Goal: Task Accomplishment & Management: Manage account settings

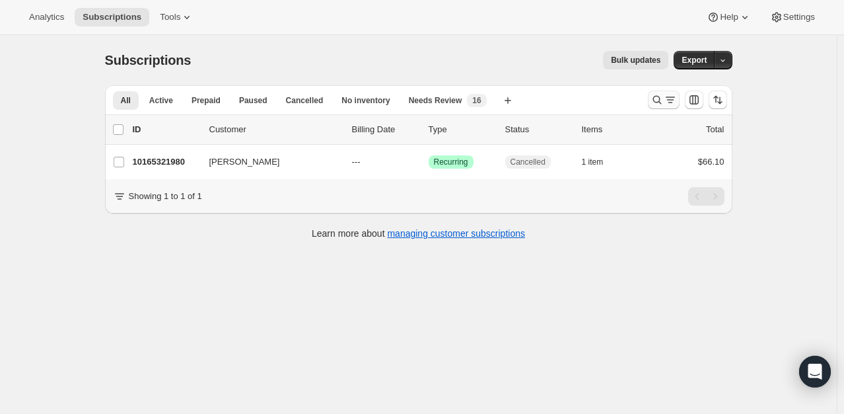
click at [672, 102] on icon "Search and filter results" at bounding box center [670, 99] width 13 height 13
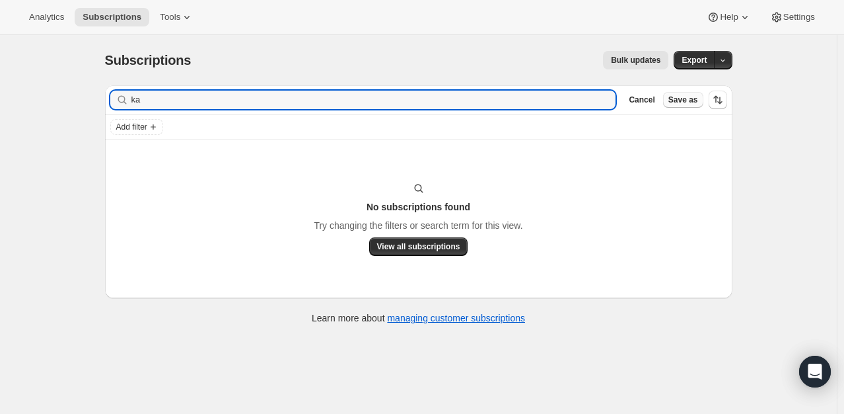
type input "k"
drag, startPoint x: 159, startPoint y: 104, endPoint x: 85, endPoint y: 94, distance: 74.7
click at [99, 104] on div "Filter subscribers [PERSON_NAME] Clear Cancel Save as Add filter No subscriptio…" at bounding box center [413, 206] width 638 height 263
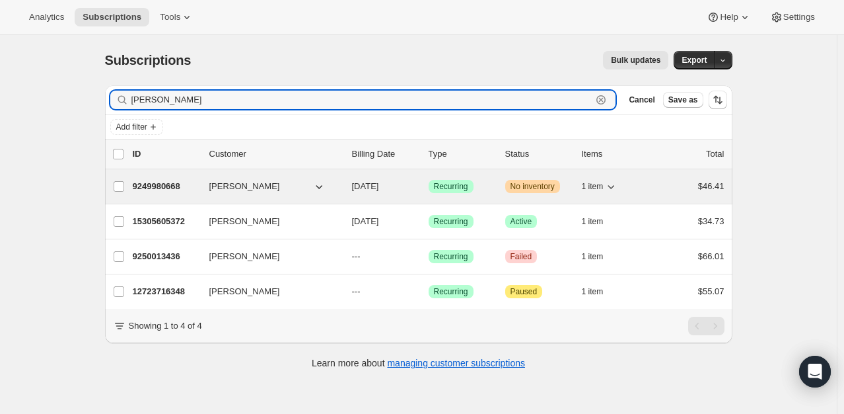
type input "[PERSON_NAME]"
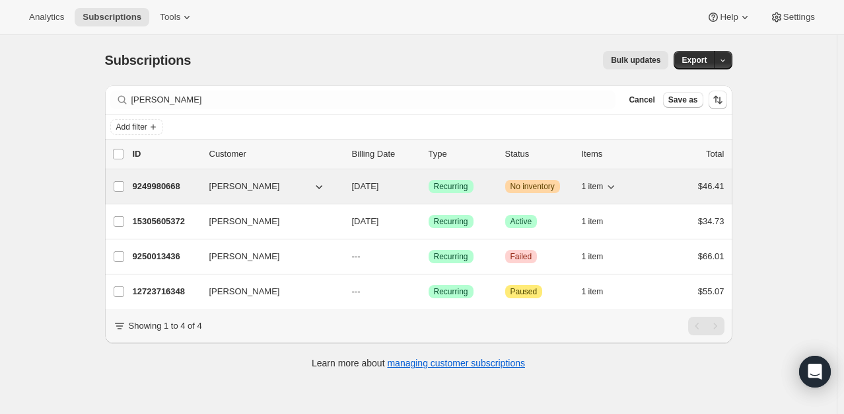
click at [153, 186] on p "9249980668" at bounding box center [166, 186] width 66 height 13
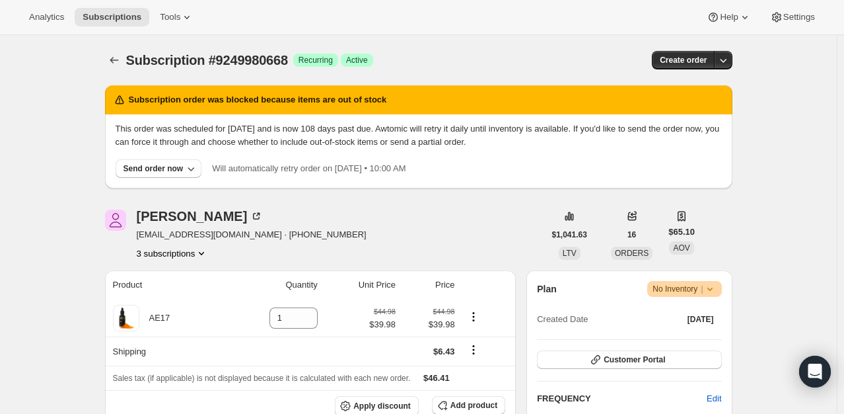
click at [708, 293] on icon at bounding box center [710, 288] width 13 height 13
click at [704, 344] on button "Cancel subscription" at bounding box center [688, 336] width 83 height 21
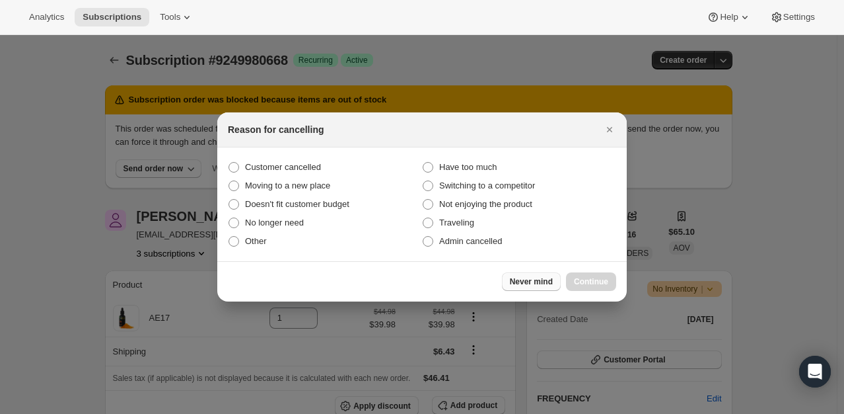
drag, startPoint x: 303, startPoint y: 169, endPoint x: 509, endPoint y: 276, distance: 232.2
click at [307, 168] on span "Customer cancelled" at bounding box center [283, 167] width 76 height 10
drag, startPoint x: 233, startPoint y: 169, endPoint x: 409, endPoint y: 283, distance: 209.6
click at [233, 168] on span ":rdc:" at bounding box center [234, 167] width 11 height 11
click at [229, 163] on input "Customer cancelled" at bounding box center [229, 162] width 1 height 1
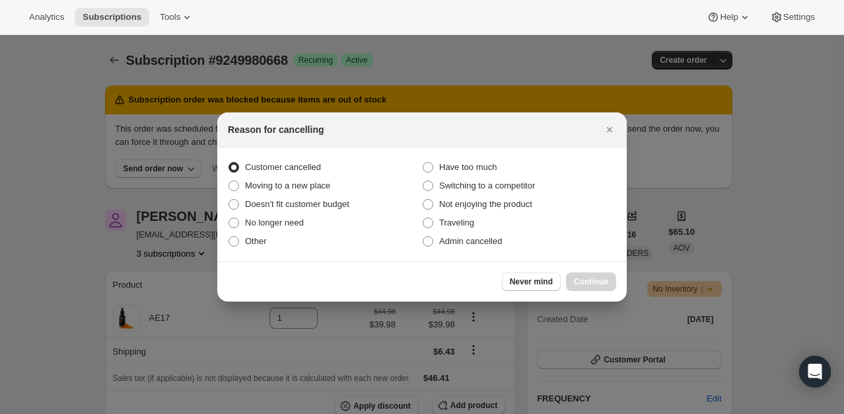
radio input "true"
click at [593, 274] on button "Continue" at bounding box center [591, 281] width 50 height 18
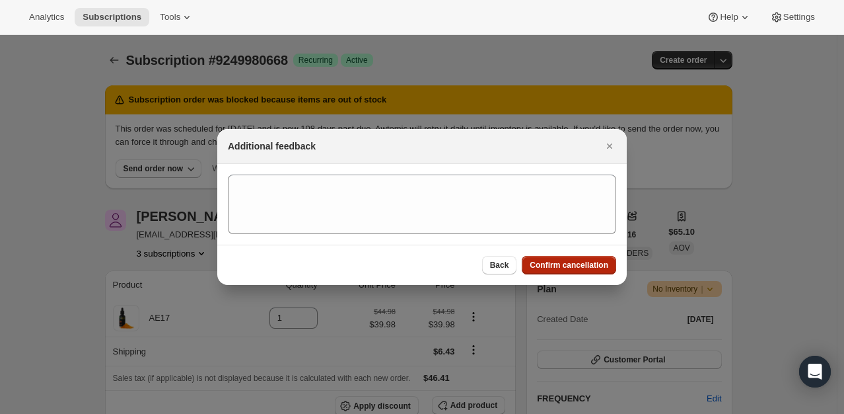
click at [573, 269] on span "Confirm cancellation" at bounding box center [569, 265] width 79 height 11
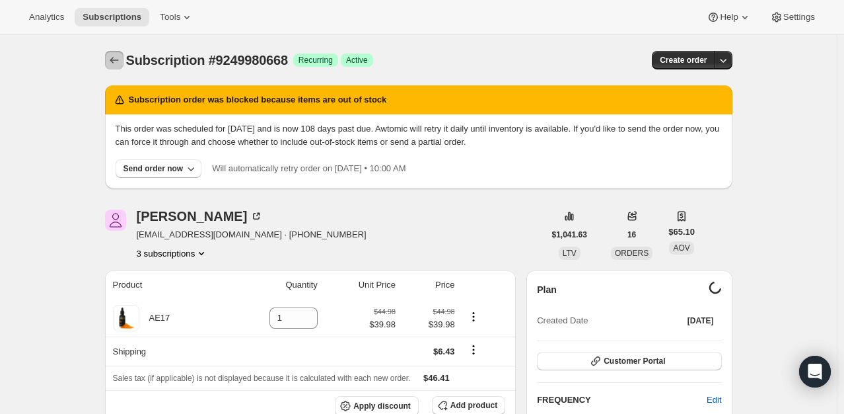
click at [124, 59] on button "Subscriptions" at bounding box center [114, 60] width 18 height 18
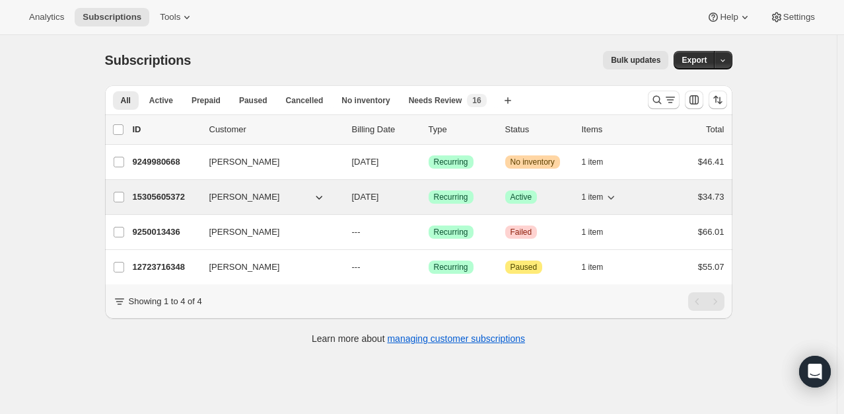
click at [145, 200] on p "15305605372" at bounding box center [166, 196] width 66 height 13
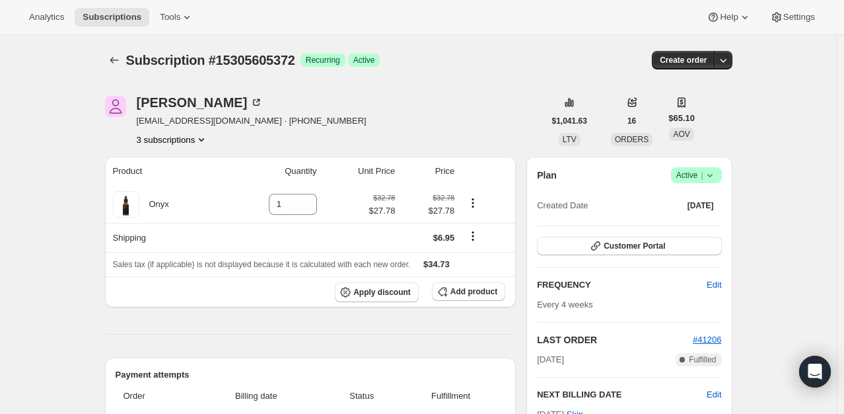
click at [708, 180] on icon at bounding box center [710, 174] width 13 height 13
click at [712, 197] on span "Pause subscription" at bounding box center [699, 201] width 73 height 10
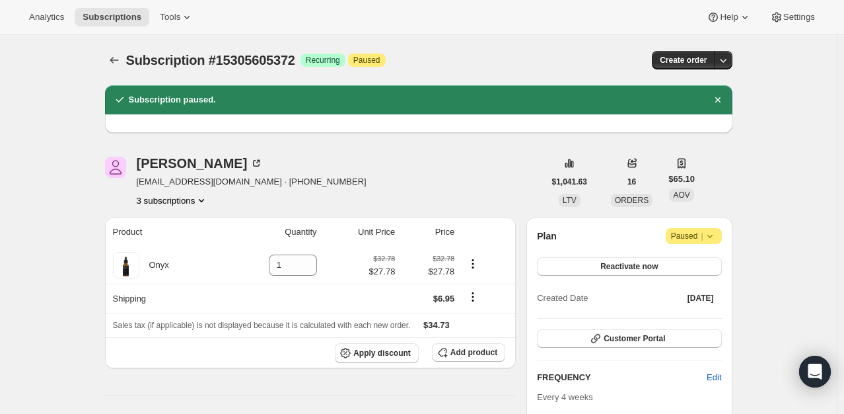
click at [121, 59] on icon "Subscriptions" at bounding box center [114, 60] width 13 height 13
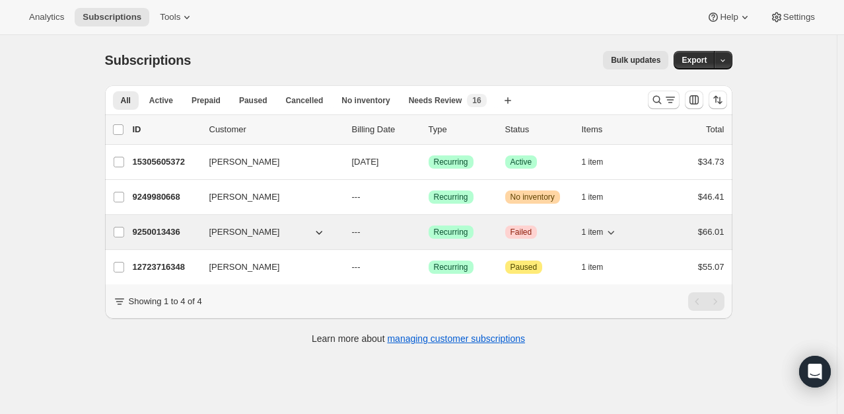
click at [139, 233] on p "9250013436" at bounding box center [166, 231] width 66 height 13
